Goal: Manage account settings

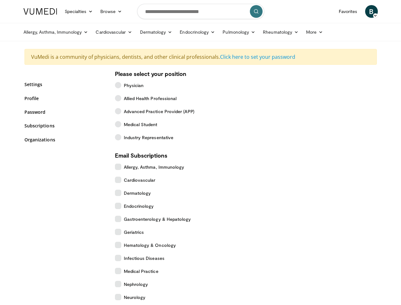
click at [63, 11] on link "Specialties" at bounding box center [79, 11] width 36 height 13
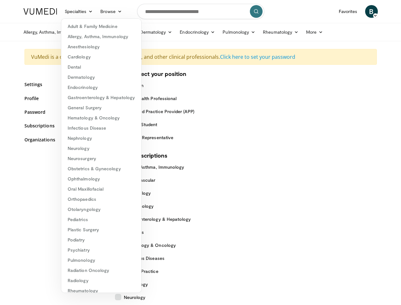
click at [96, 11] on link "Browse" at bounding box center [110, 11] width 29 height 13
click at [378, 11] on span "B" at bounding box center [371, 11] width 13 height 13
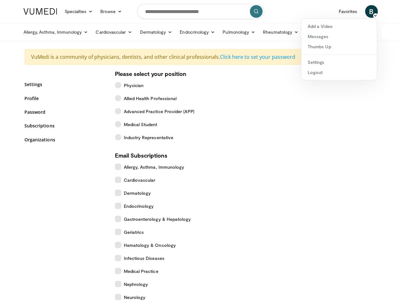
click at [40, 32] on link "Allergy, Asthma, Immunology" at bounding box center [56, 32] width 72 height 13
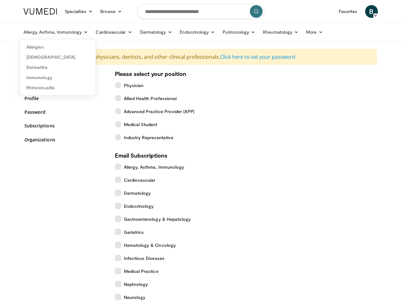
click at [98, 32] on link "Cardiovascular" at bounding box center [114, 32] width 44 height 13
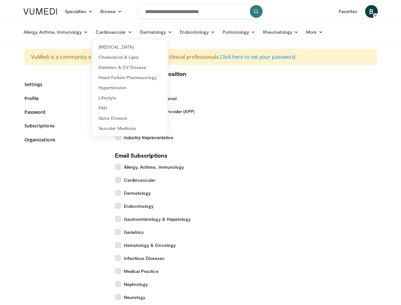
click at [140, 32] on link "Dermatology" at bounding box center [156, 32] width 40 height 13
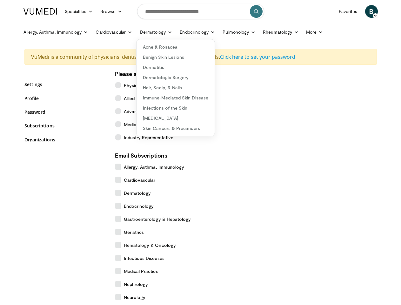
click at [182, 32] on link "Endocrinology" at bounding box center [197, 32] width 43 height 13
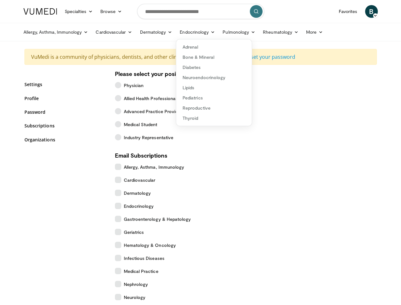
click at [223, 32] on link "Pulmonology" at bounding box center [239, 32] width 40 height 13
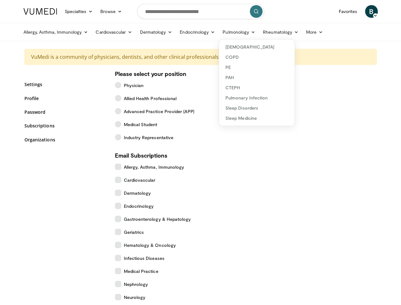
click at [265, 32] on link "Rheumatology" at bounding box center [280, 32] width 43 height 13
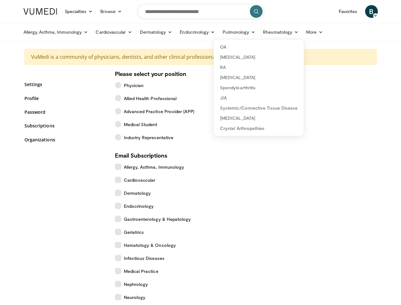
click at [302, 32] on link "More" at bounding box center [314, 32] width 24 height 13
